Goal: Information Seeking & Learning: Learn about a topic

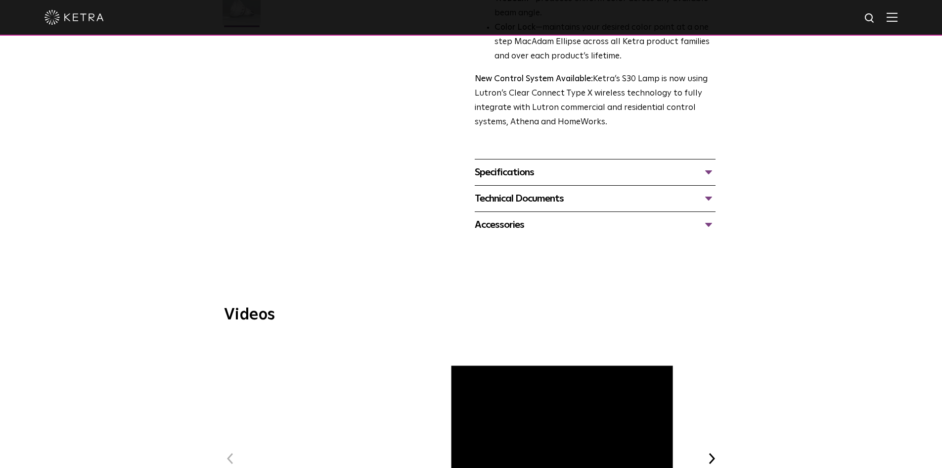
scroll to position [346, 0]
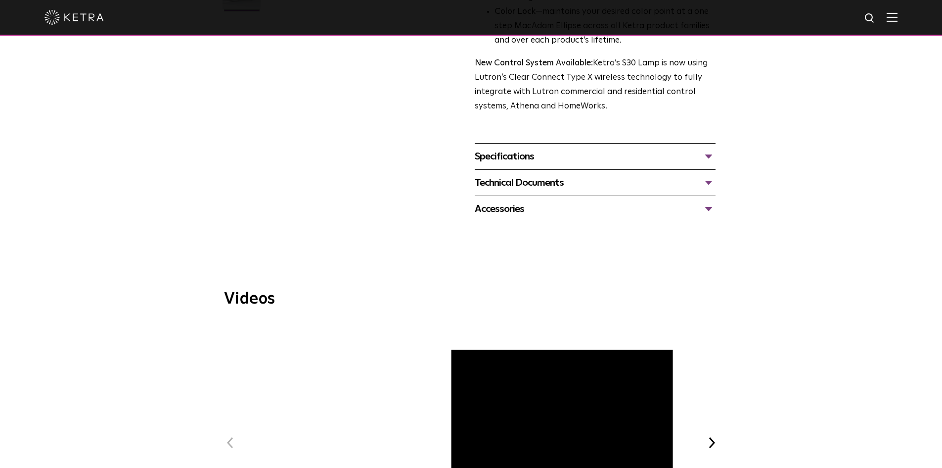
click at [543, 155] on div "Specifications" at bounding box center [595, 156] width 241 height 16
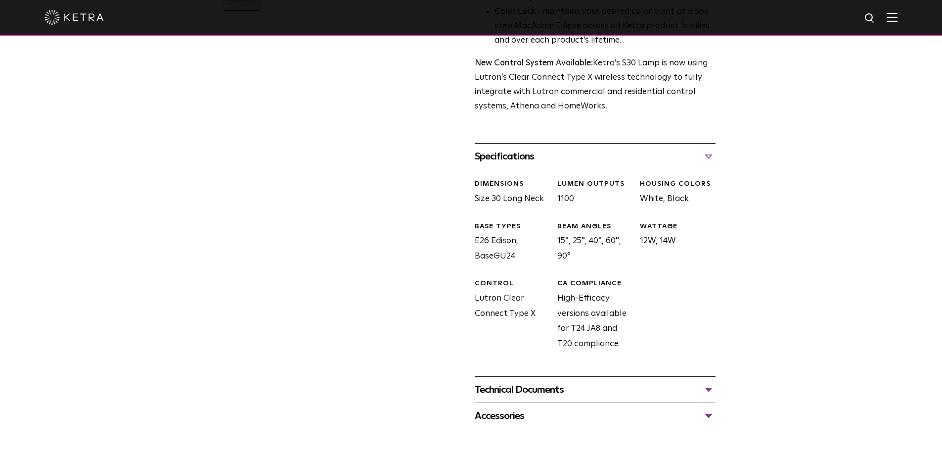
click at [538, 160] on div "Specifications" at bounding box center [595, 156] width 241 height 16
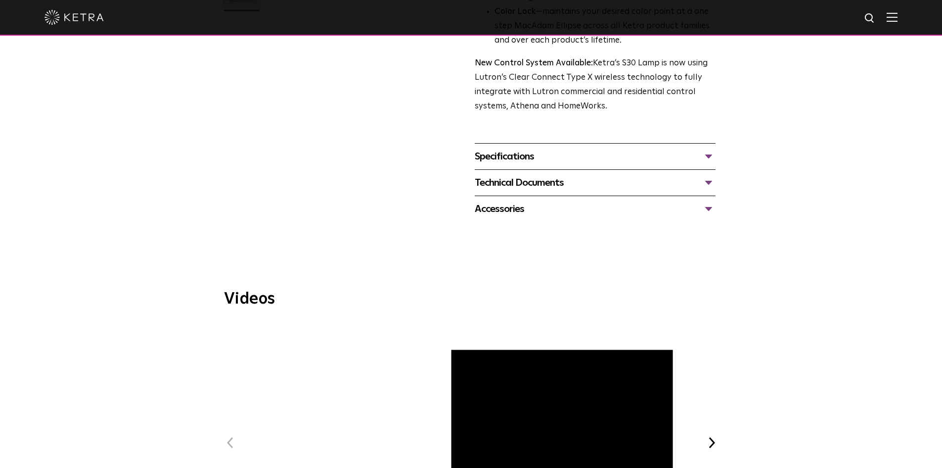
click at [510, 160] on div "Specifications" at bounding box center [595, 156] width 241 height 16
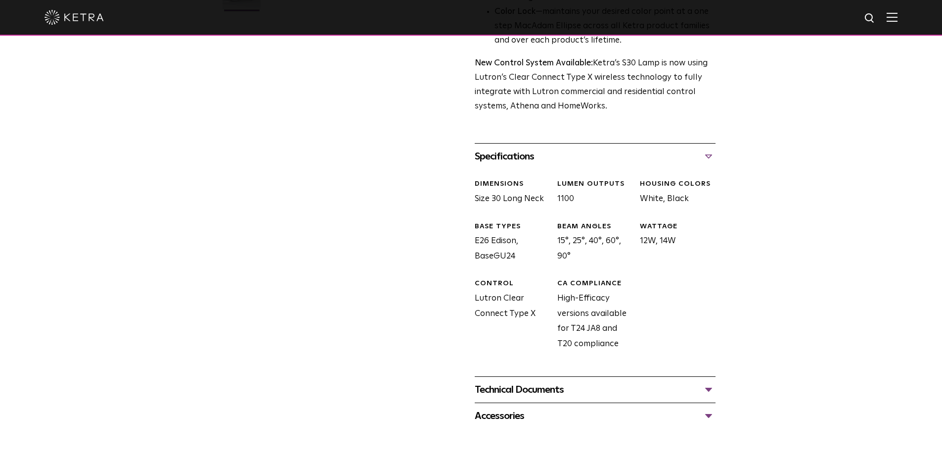
click at [547, 392] on div "Technical Documents" at bounding box center [595, 389] width 241 height 16
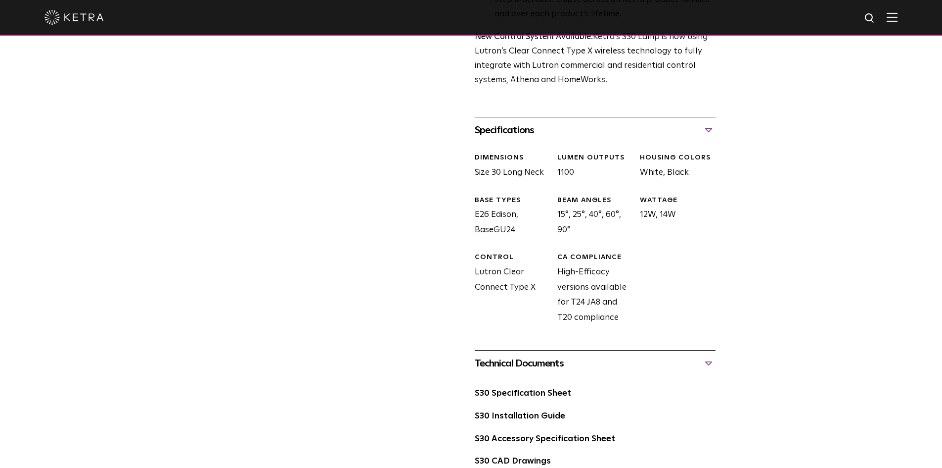
scroll to position [396, 0]
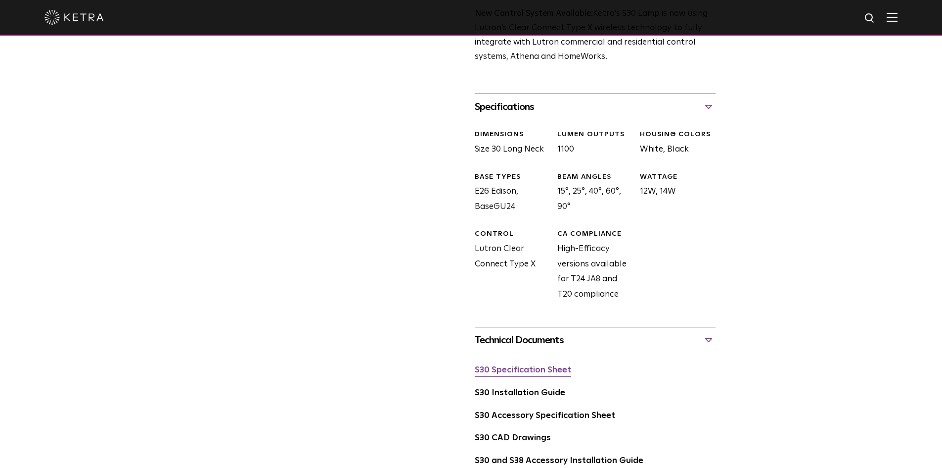
click at [551, 373] on link "S30 Specification Sheet" at bounding box center [523, 370] width 96 height 8
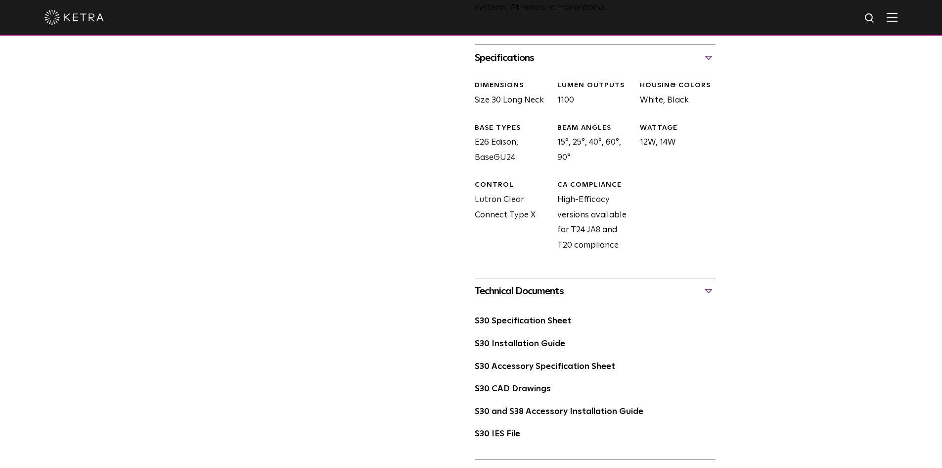
scroll to position [445, 0]
click at [587, 367] on link "S30 Accessory Specification Sheet" at bounding box center [545, 366] width 141 height 8
click at [592, 369] on link "S30 Accessory Specification Sheet" at bounding box center [545, 366] width 141 height 8
click at [739, 313] on div "S30 Lamp Availability: Commercial & Residential Ketra’s S30 lamp is an all-enco…" at bounding box center [471, 56] width 942 height 858
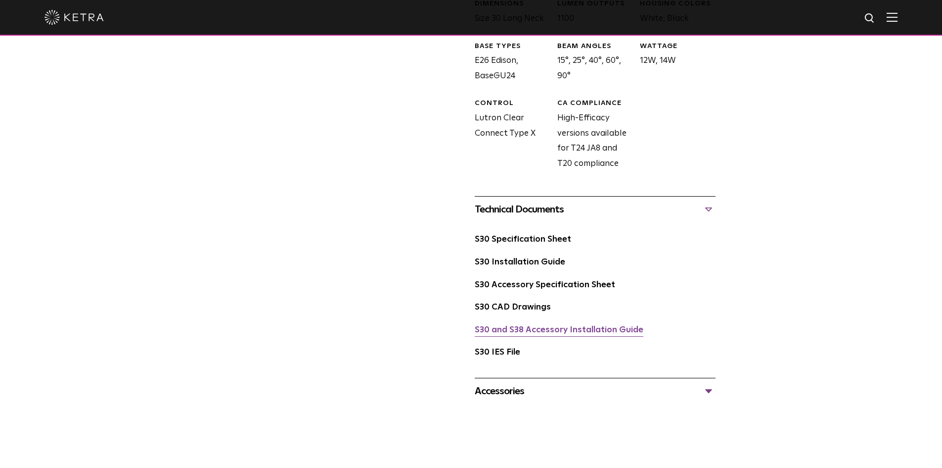
scroll to position [544, 0]
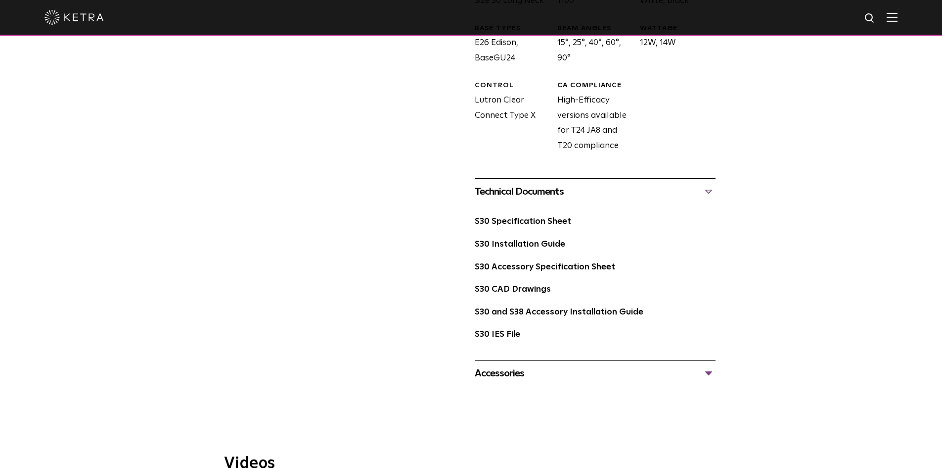
click at [500, 377] on div "Accessories" at bounding box center [595, 373] width 241 height 16
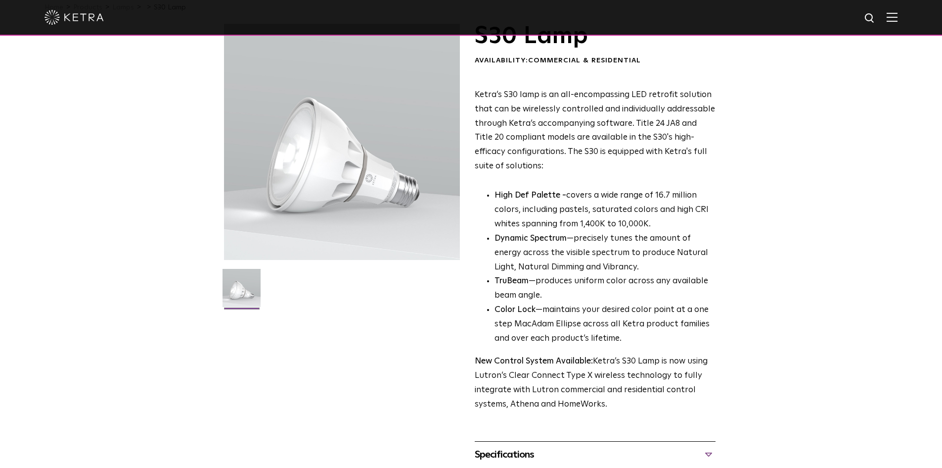
scroll to position [0, 0]
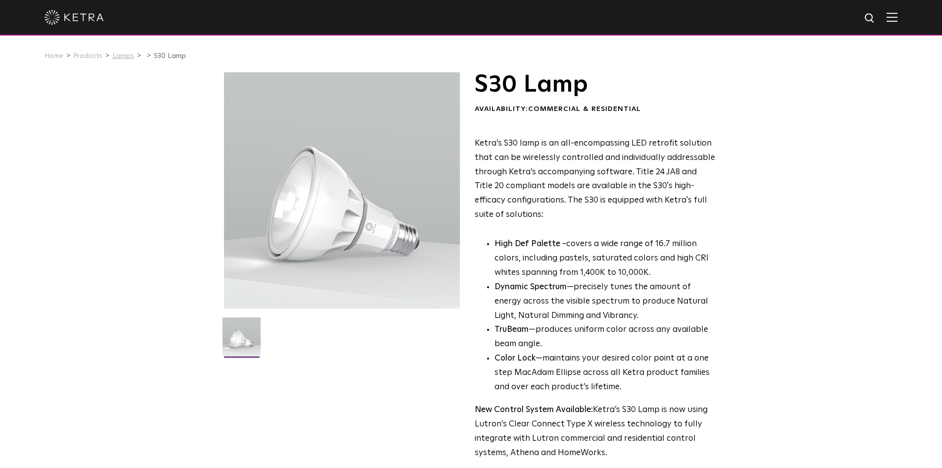
click at [119, 57] on link "Lamps" at bounding box center [123, 55] width 22 height 7
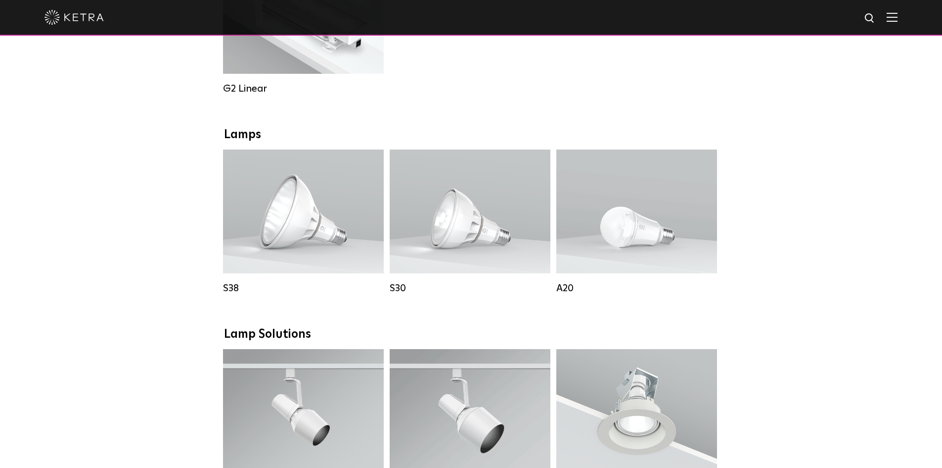
scroll to position [577, 0]
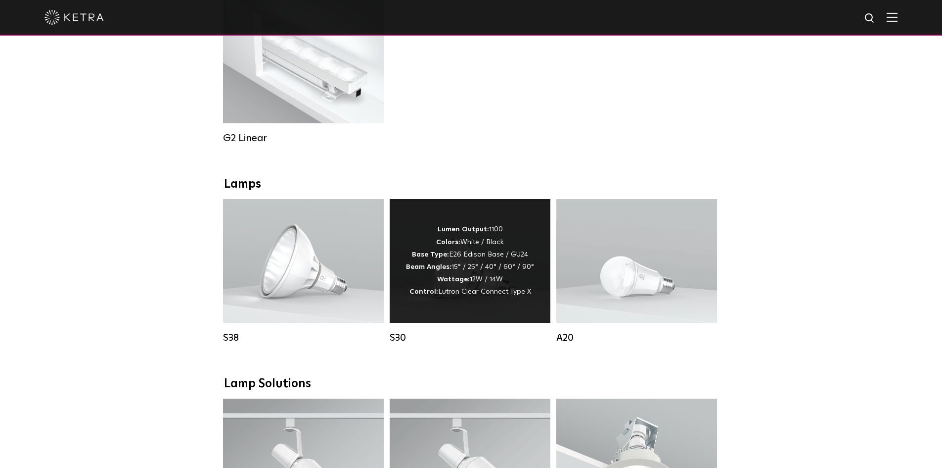
click at [433, 270] on strong "Beam Angles:" at bounding box center [429, 266] width 46 height 7
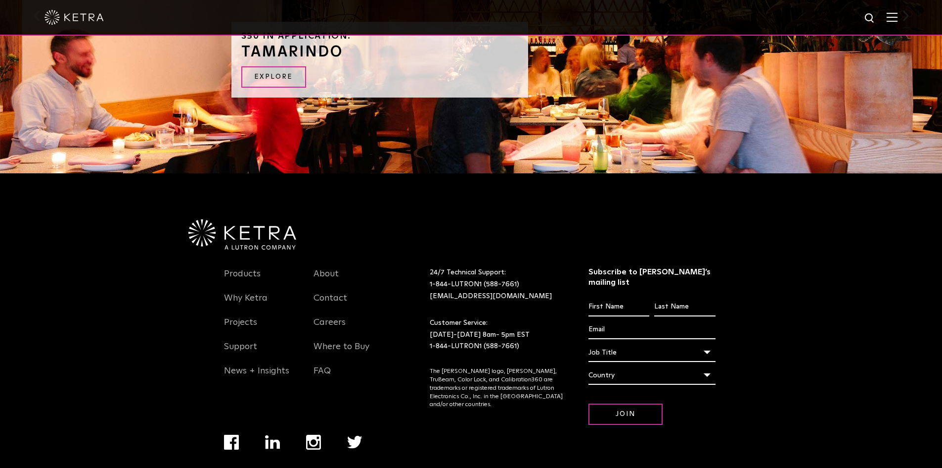
scroll to position [1140, 0]
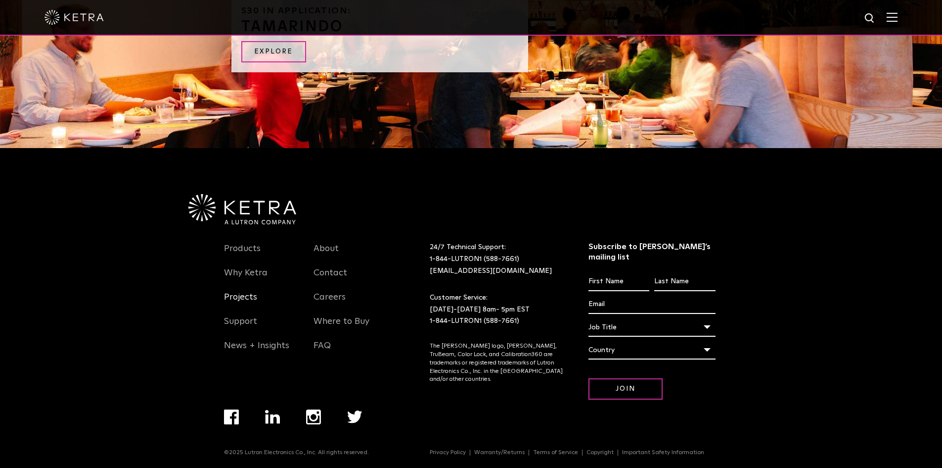
click at [238, 304] on link "Projects" at bounding box center [240, 302] width 33 height 23
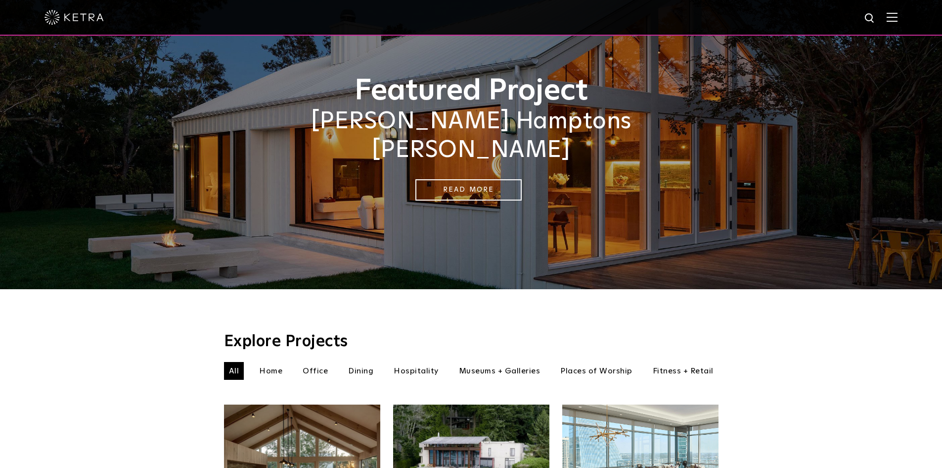
scroll to position [49, 0]
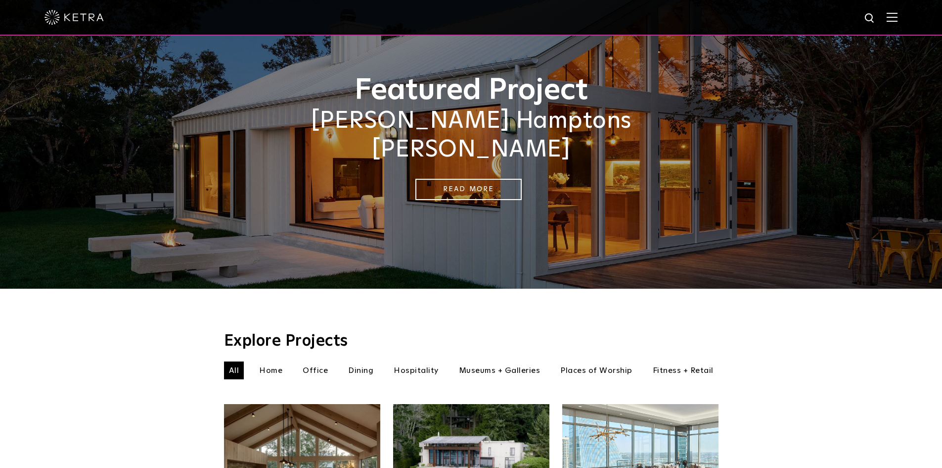
click at [896, 19] on img at bounding box center [892, 16] width 11 height 9
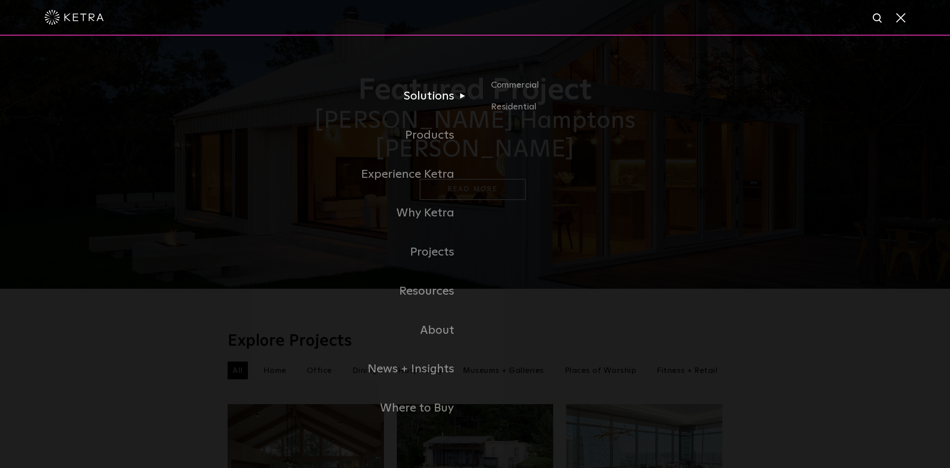
click at [438, 102] on link "Solutions" at bounding box center [351, 96] width 247 height 39
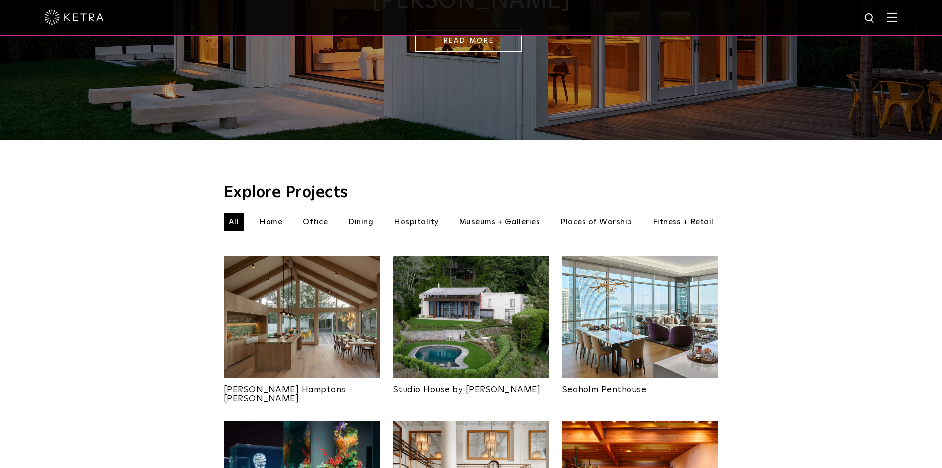
scroll to position [0, 0]
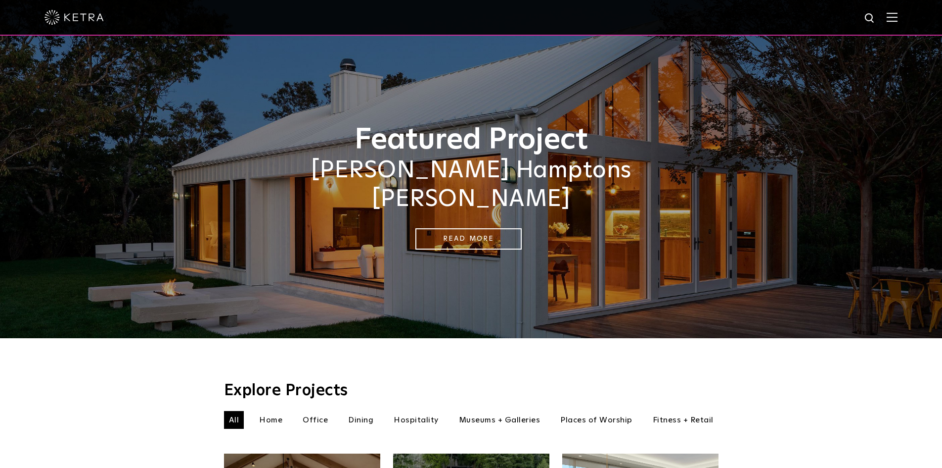
click at [898, 19] on img at bounding box center [892, 16] width 11 height 9
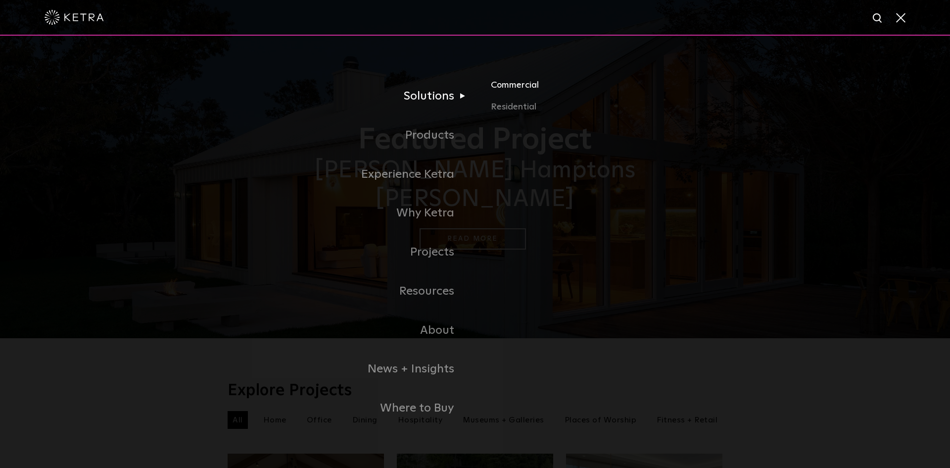
click at [515, 88] on link "Commercial" at bounding box center [607, 89] width 232 height 22
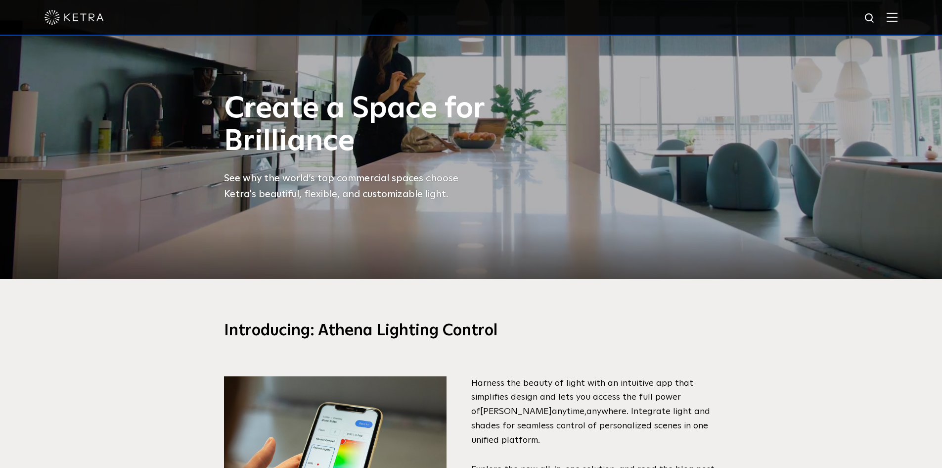
scroll to position [175, 0]
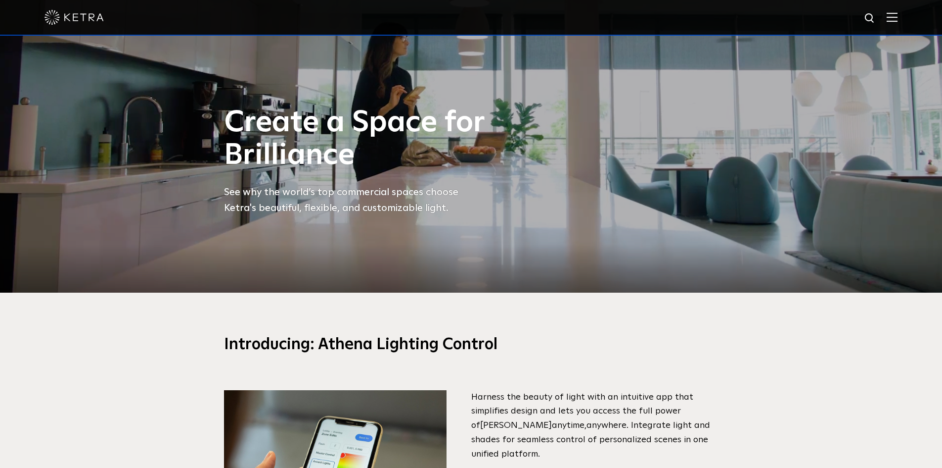
click at [898, 18] on img at bounding box center [892, 16] width 11 height 9
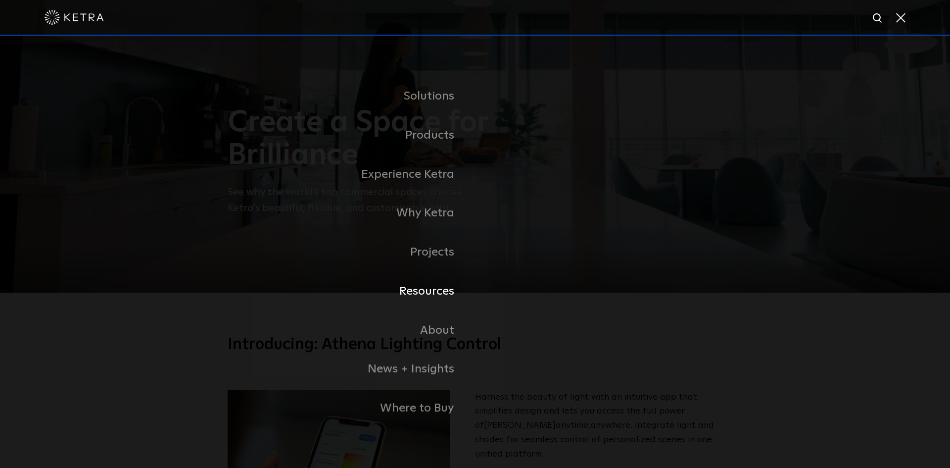
click at [454, 292] on link "Resources" at bounding box center [351, 291] width 247 height 39
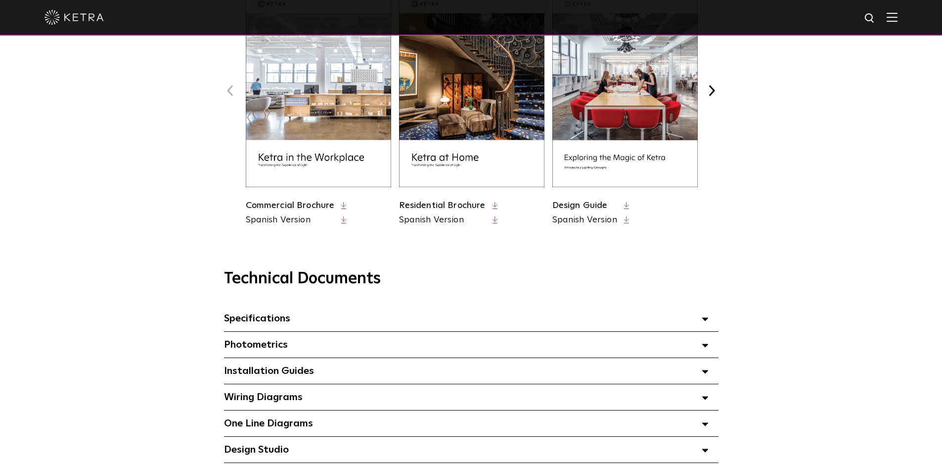
scroll to position [495, 0]
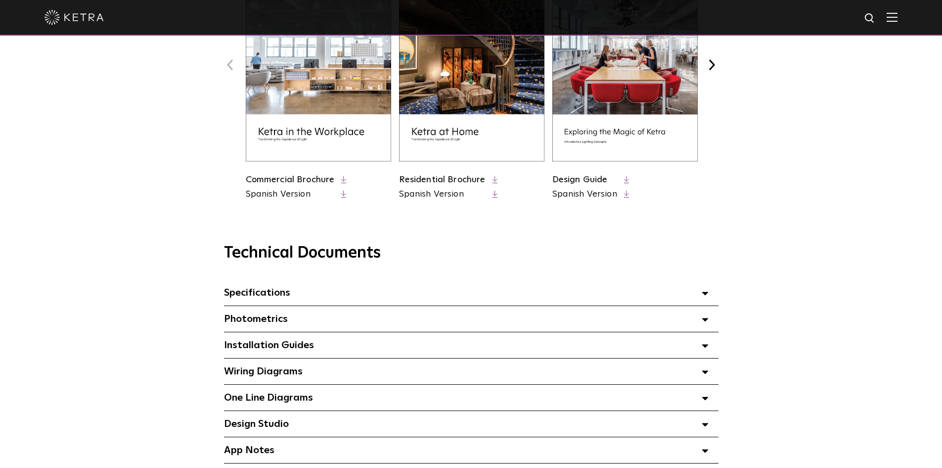
click at [700, 301] on div "Specifications Select checkboxes to use the bulk download option below" at bounding box center [471, 293] width 495 height 26
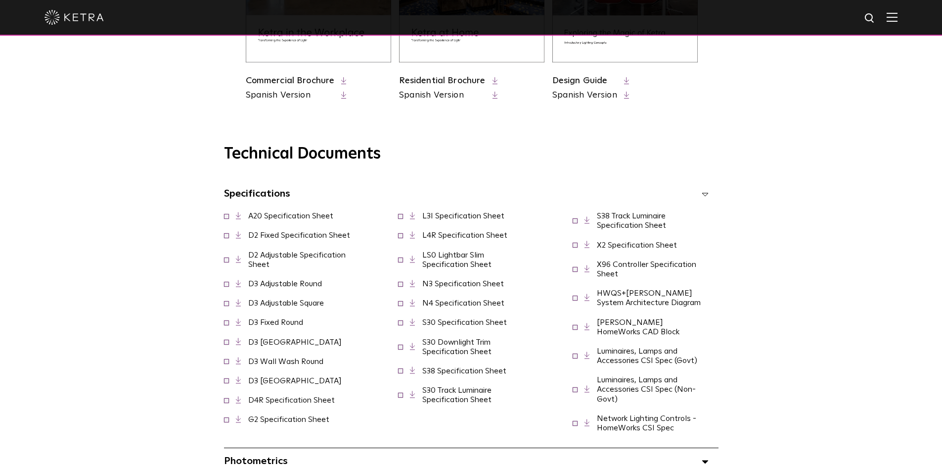
scroll to position [693, 0]
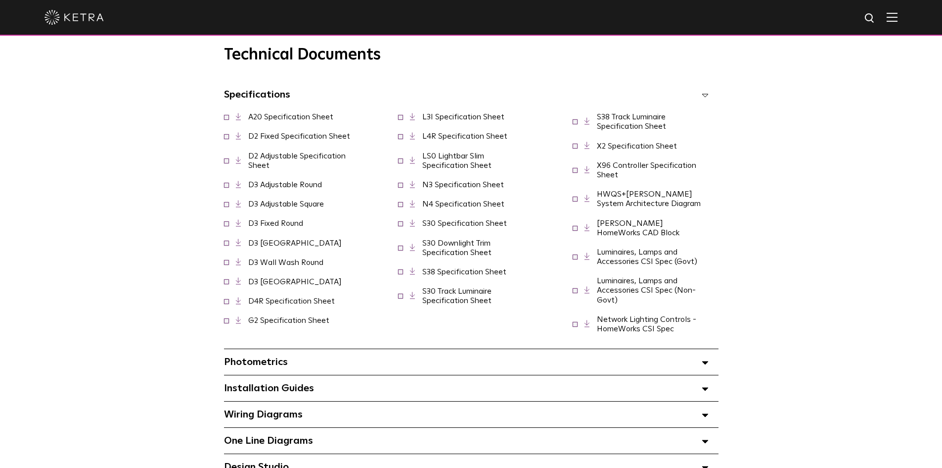
click at [415, 249] on line at bounding box center [414, 247] width 2 height 2
